Goal: Find specific page/section: Find specific page/section

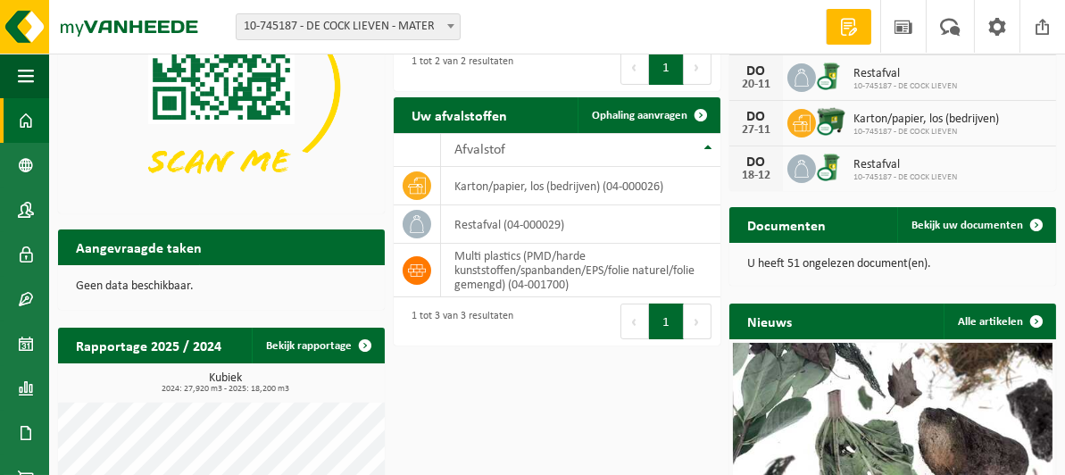
scroll to position [46, 0]
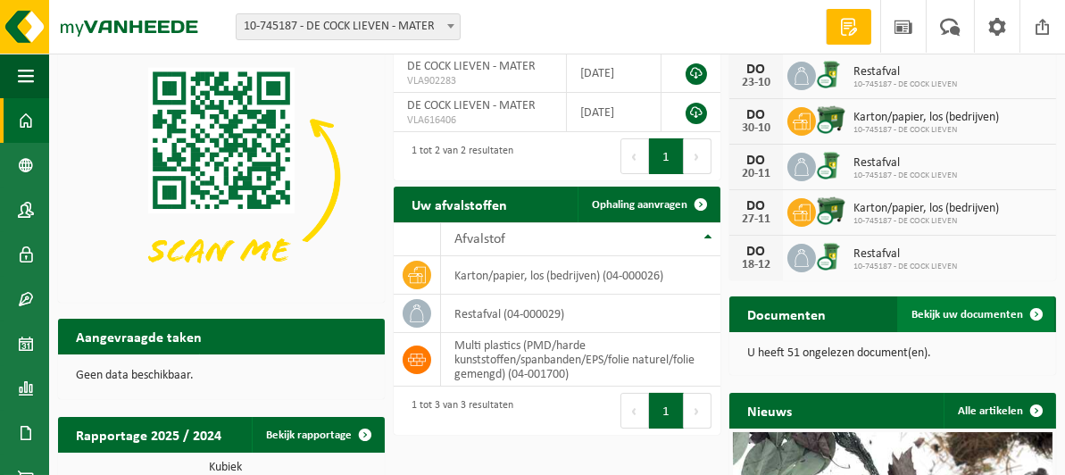
click at [960, 313] on span "Bekijk uw documenten" at bounding box center [968, 315] width 112 height 12
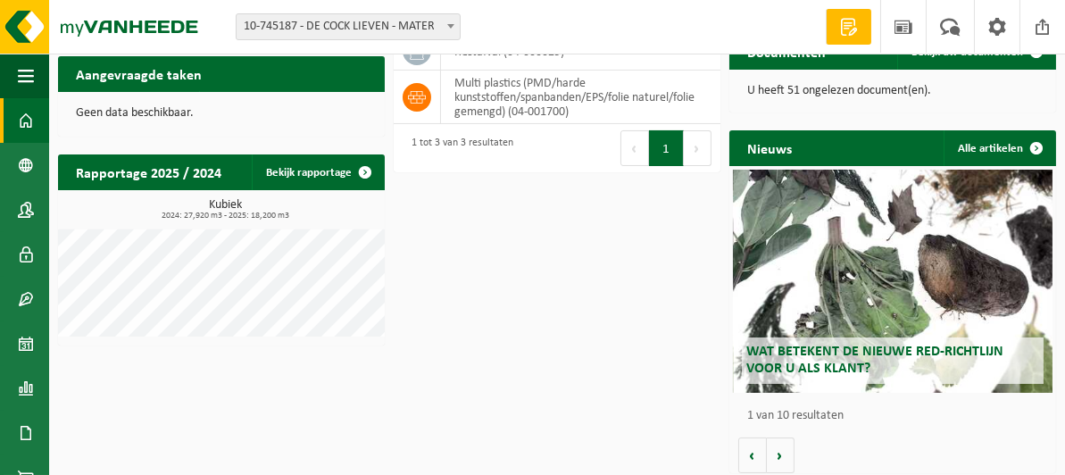
scroll to position [313, 0]
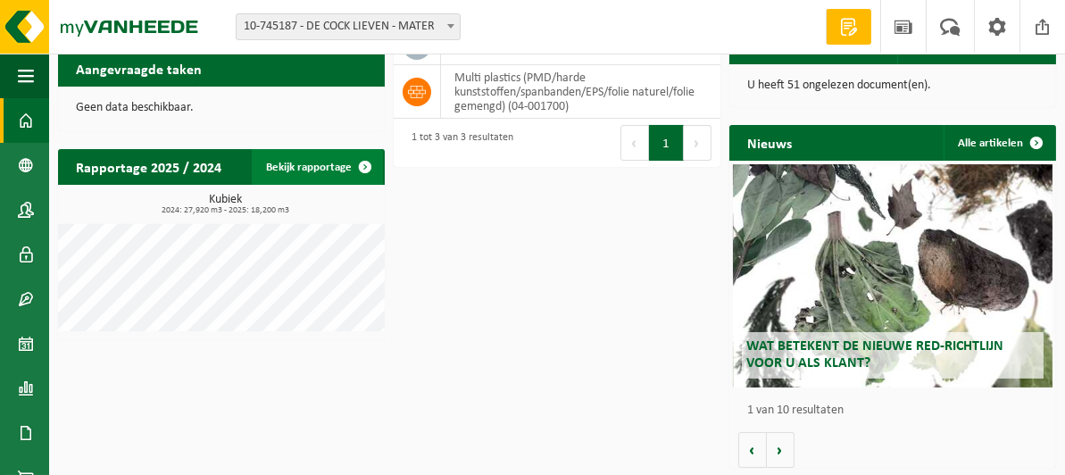
click at [362, 161] on span at bounding box center [365, 167] width 36 height 36
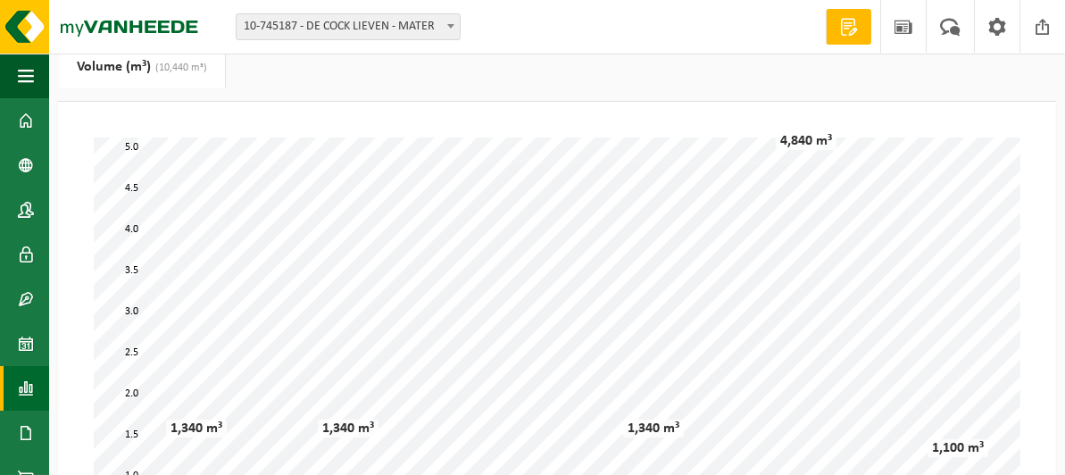
scroll to position [89, 0]
